Goal: Task Accomplishment & Management: Manage account settings

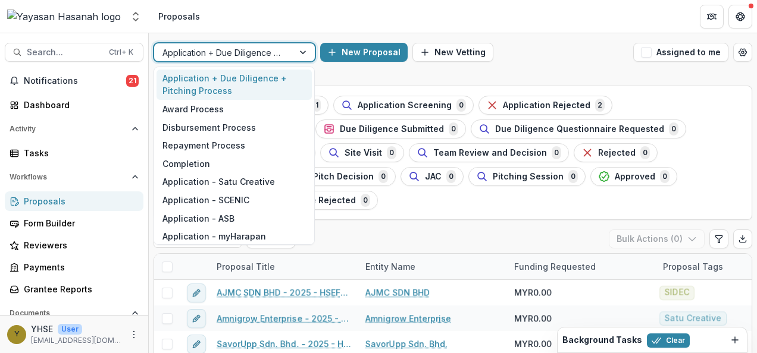
click at [237, 57] on div at bounding box center [223, 52] width 123 height 15
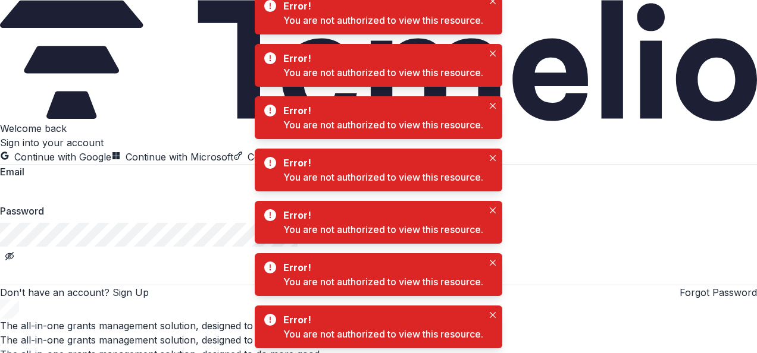
type input "**********"
drag, startPoint x: 597, startPoint y: 310, endPoint x: 509, endPoint y: 329, distance: 89.4
click at [509, 300] on div "**********" at bounding box center [378, 210] width 757 height 178
click at [509, 285] on button "Sign In" at bounding box center [378, 278] width 757 height 14
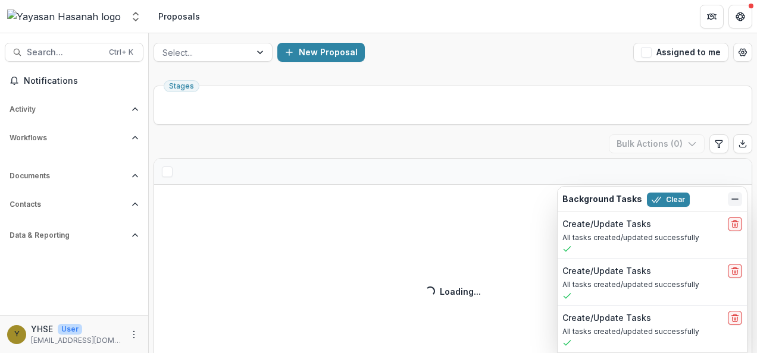
click at [730, 198] on icon "Dismiss" at bounding box center [735, 199] width 10 height 10
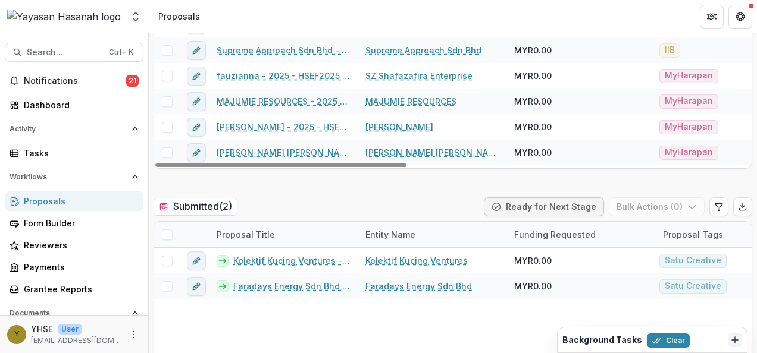
scroll to position [326, 0]
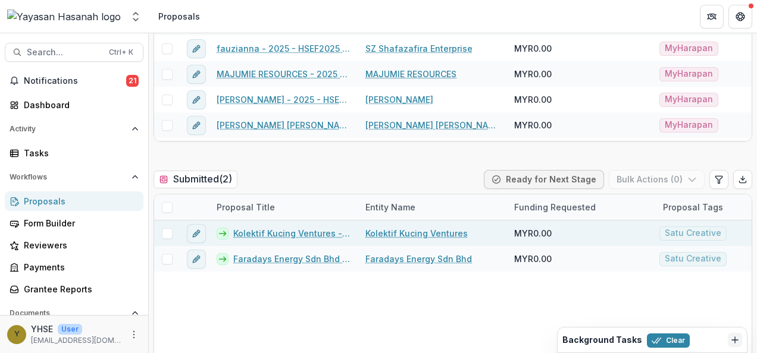
click at [319, 233] on link "Kolektif Kucing Ventures - 2025 - HSEF2025 - Satu Creative" at bounding box center [292, 233] width 118 height 12
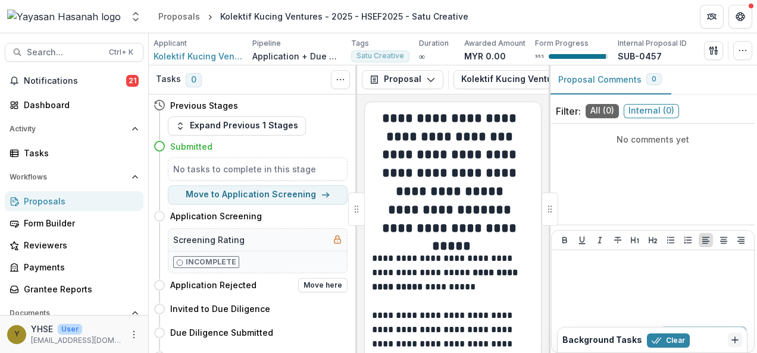
scroll to position [16, 0]
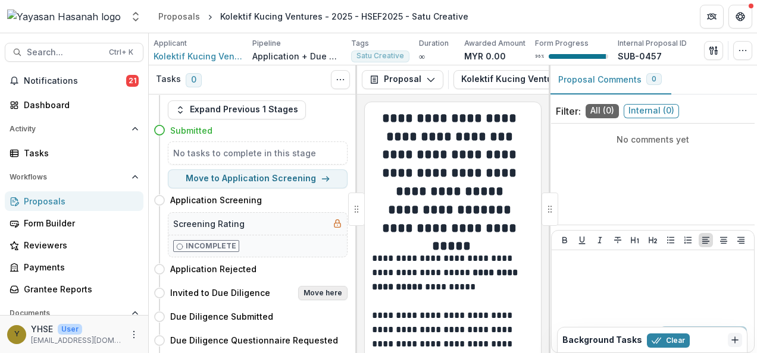
click at [312, 292] on button "Move here" at bounding box center [322, 293] width 49 height 14
select select "**********"
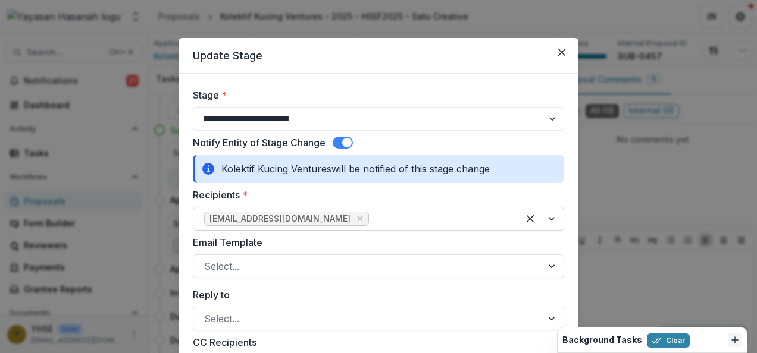
select select "**********"
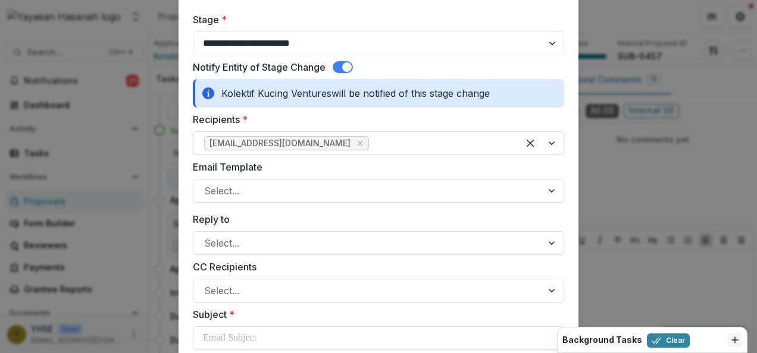
scroll to position [76, 0]
click at [435, 176] on div "Email Template Select..." at bounding box center [378, 180] width 371 height 43
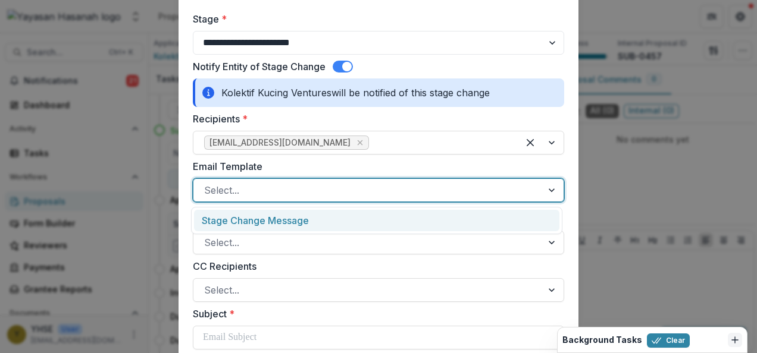
click at [434, 184] on div at bounding box center [367, 190] width 327 height 17
click at [410, 214] on div "Stage Change Message" at bounding box center [376, 221] width 365 height 22
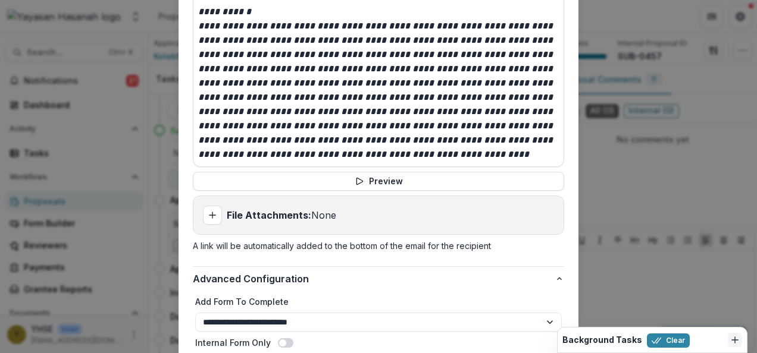
scroll to position [709, 0]
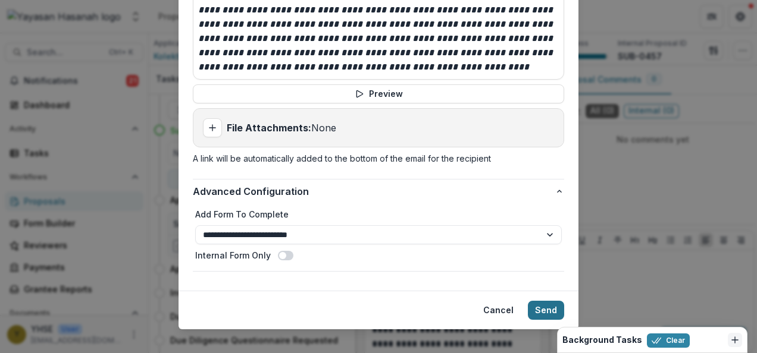
click at [536, 301] on button "Send" at bounding box center [546, 310] width 36 height 19
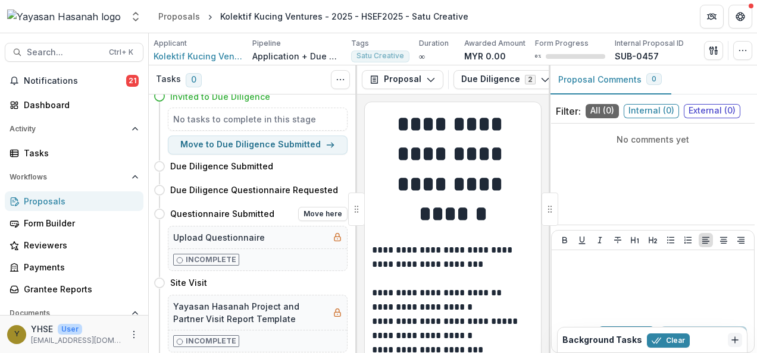
scroll to position [0, 0]
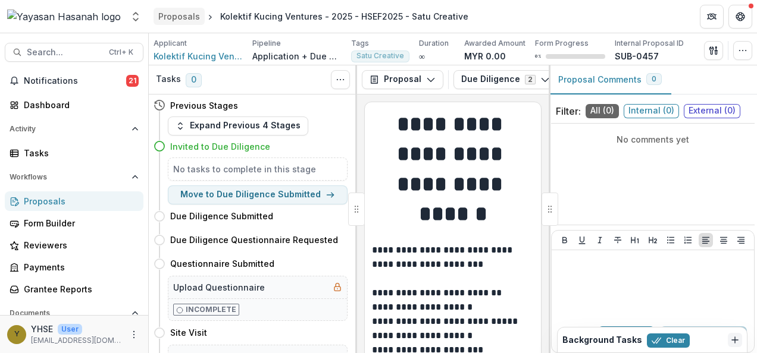
click at [186, 10] on link "Proposals" at bounding box center [178, 16] width 51 height 17
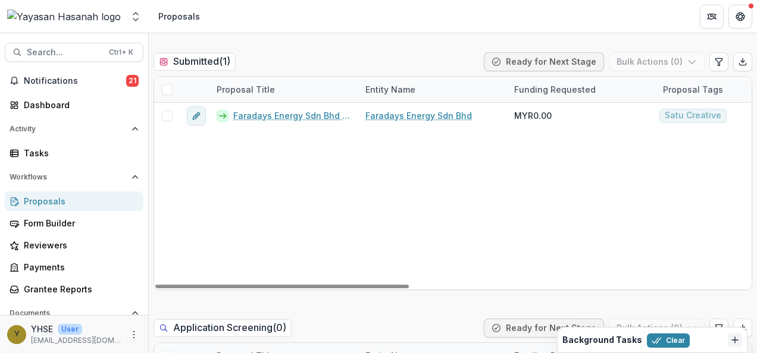
scroll to position [409, 0]
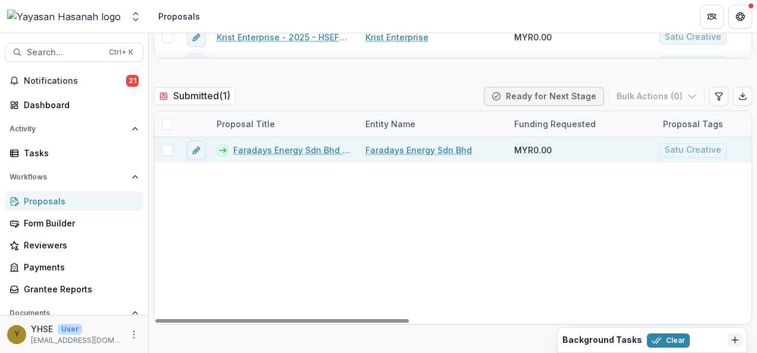
click at [302, 153] on link "Faradays Energy Sdn Bhd - 2025 - HSEF2025 - Satu Creative" at bounding box center [292, 150] width 118 height 12
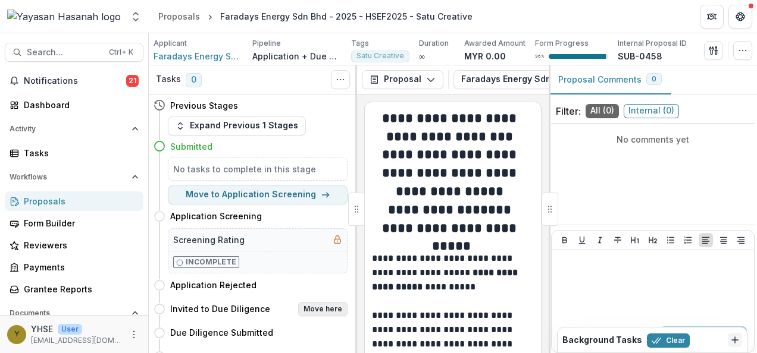
click at [314, 308] on button "Move here" at bounding box center [322, 309] width 49 height 14
select select "**********"
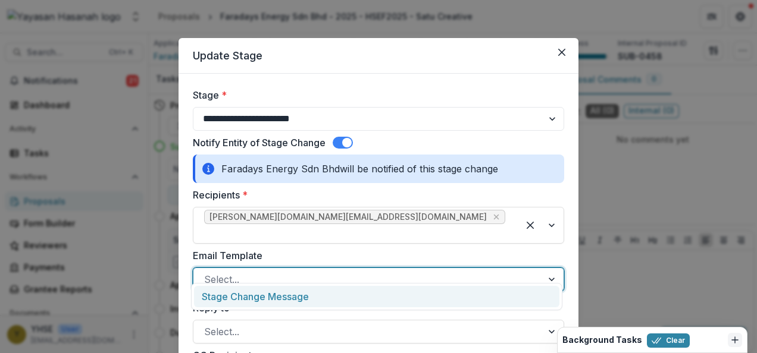
click at [335, 271] on div at bounding box center [367, 279] width 327 height 17
click at [310, 298] on div "Stage Change Message" at bounding box center [376, 297] width 365 height 22
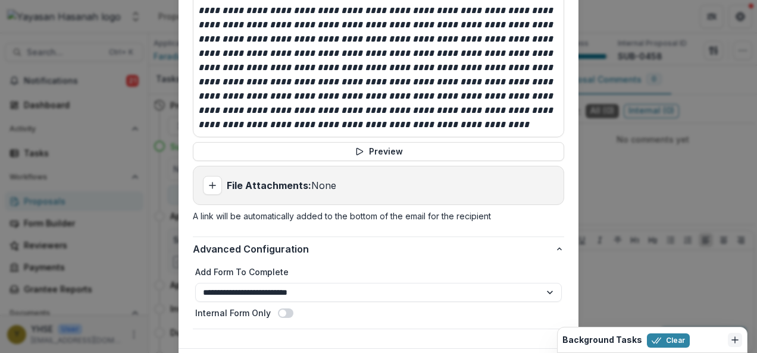
scroll to position [709, 0]
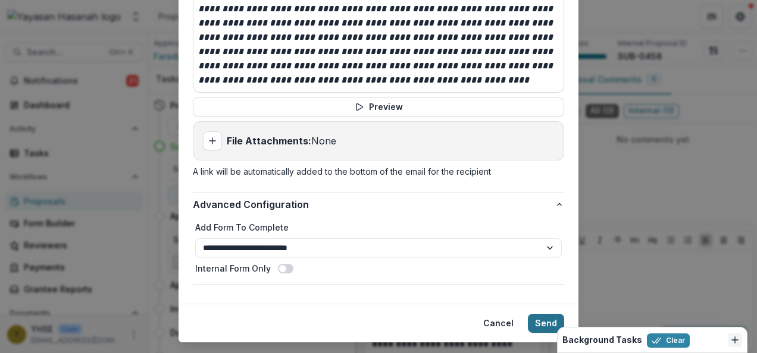
click at [539, 314] on button "Send" at bounding box center [546, 323] width 36 height 19
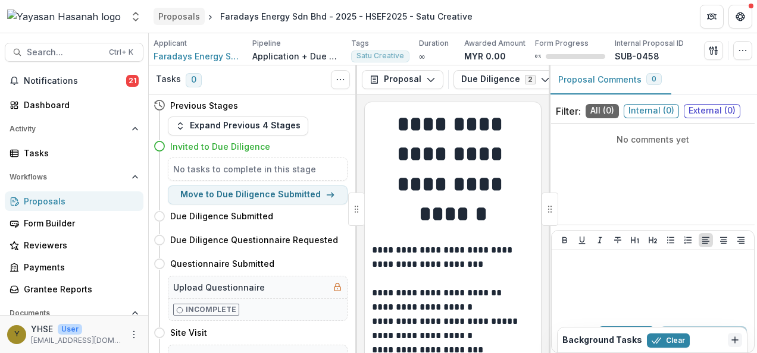
click at [184, 14] on div "Proposals" at bounding box center [179, 16] width 42 height 12
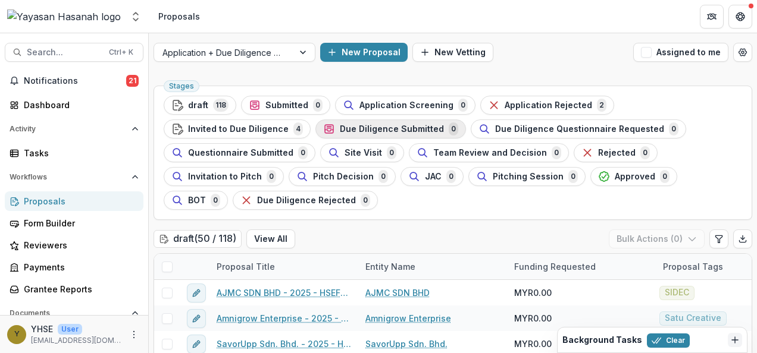
click at [414, 126] on span "Due Diligence Submitted" at bounding box center [392, 129] width 104 height 10
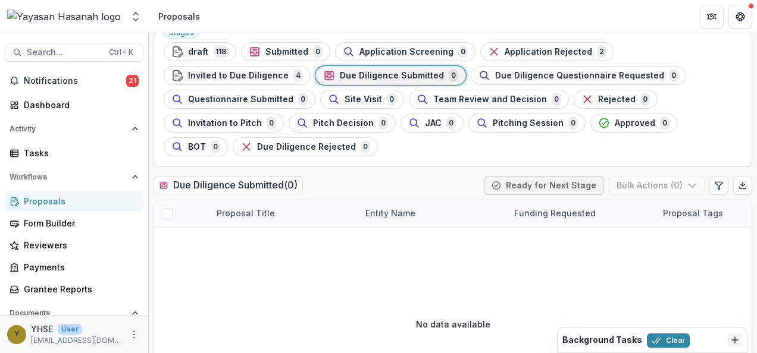
scroll to position [44, 0]
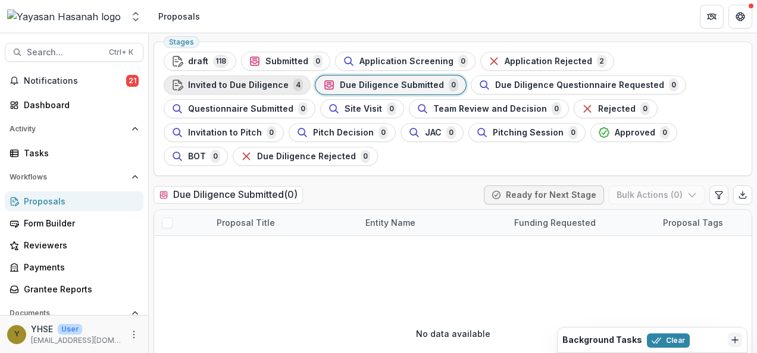
click at [270, 87] on span "Invited to Due Diligence" at bounding box center [238, 85] width 101 height 10
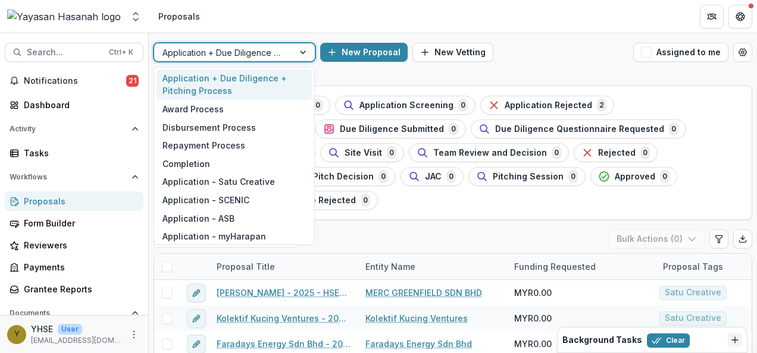
click at [296, 43] on div at bounding box center [303, 52] width 21 height 18
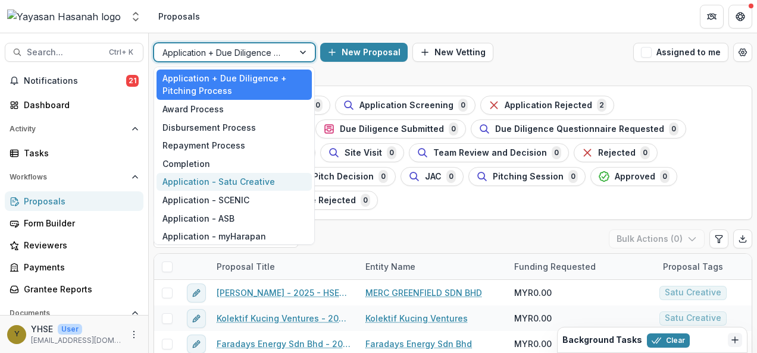
click at [225, 186] on div "Application - Satu Creative" at bounding box center [233, 182] width 155 height 18
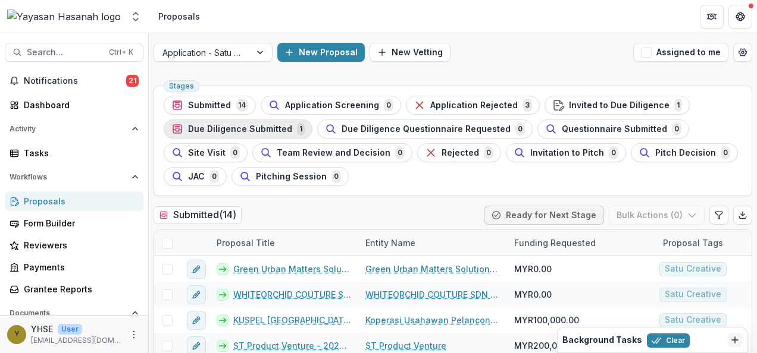
click at [259, 128] on span "Due Diligence Submitted" at bounding box center [240, 129] width 104 height 10
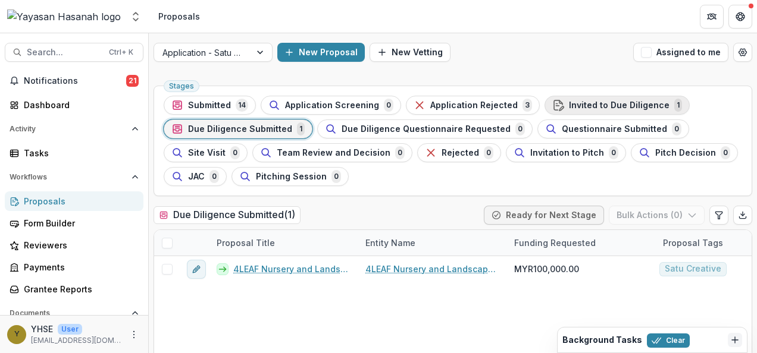
click at [569, 105] on span "Invited to Due Diligence" at bounding box center [619, 106] width 101 height 10
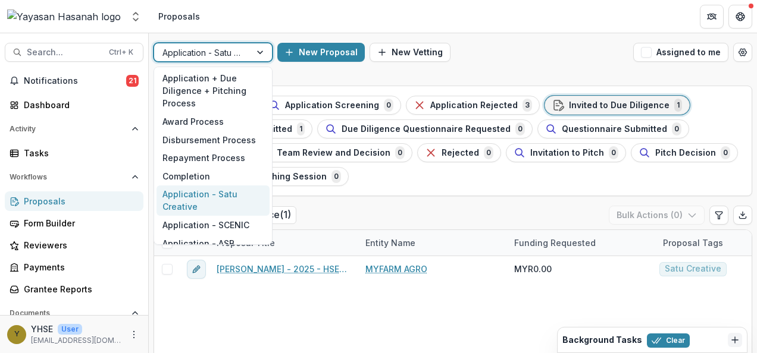
click at [222, 52] on div at bounding box center [202, 52] width 80 height 15
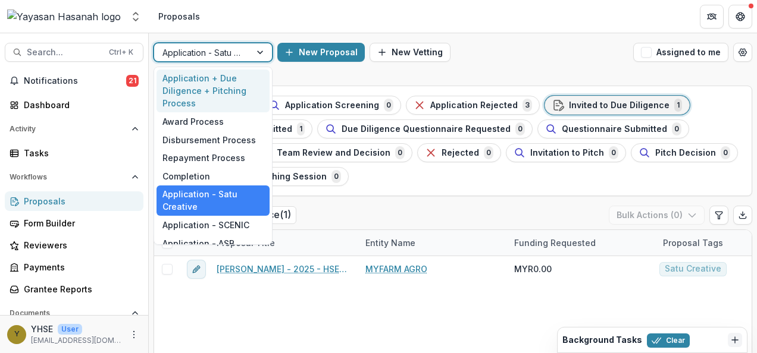
click at [219, 88] on div "Application + Due Diligence + Pitching Process" at bounding box center [212, 91] width 113 height 43
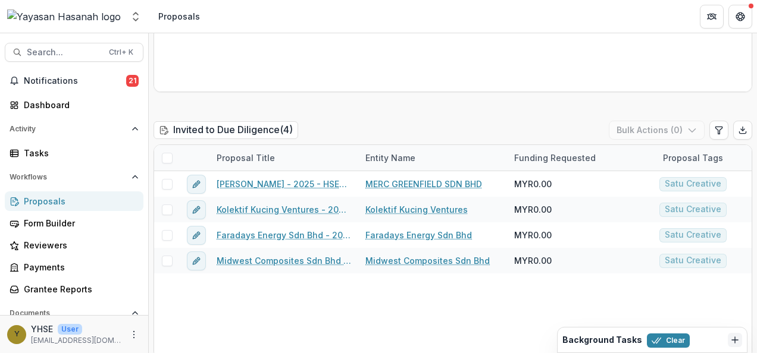
scroll to position [1175, 0]
